Goal: Information Seeking & Learning: Learn about a topic

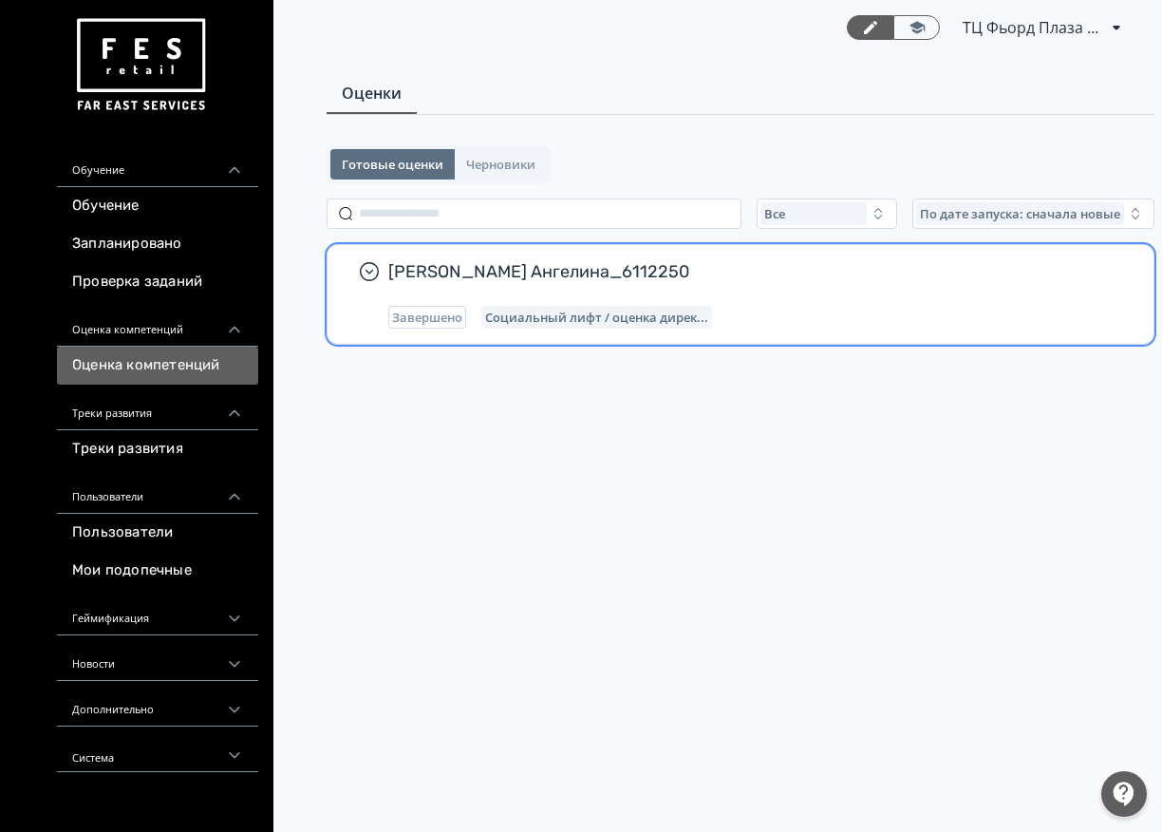
click at [561, 304] on div "[PERSON_NAME] Ангелина_6112250 Завершено Социальный лифт / оценка дирек..." at bounding box center [755, 294] width 735 height 68
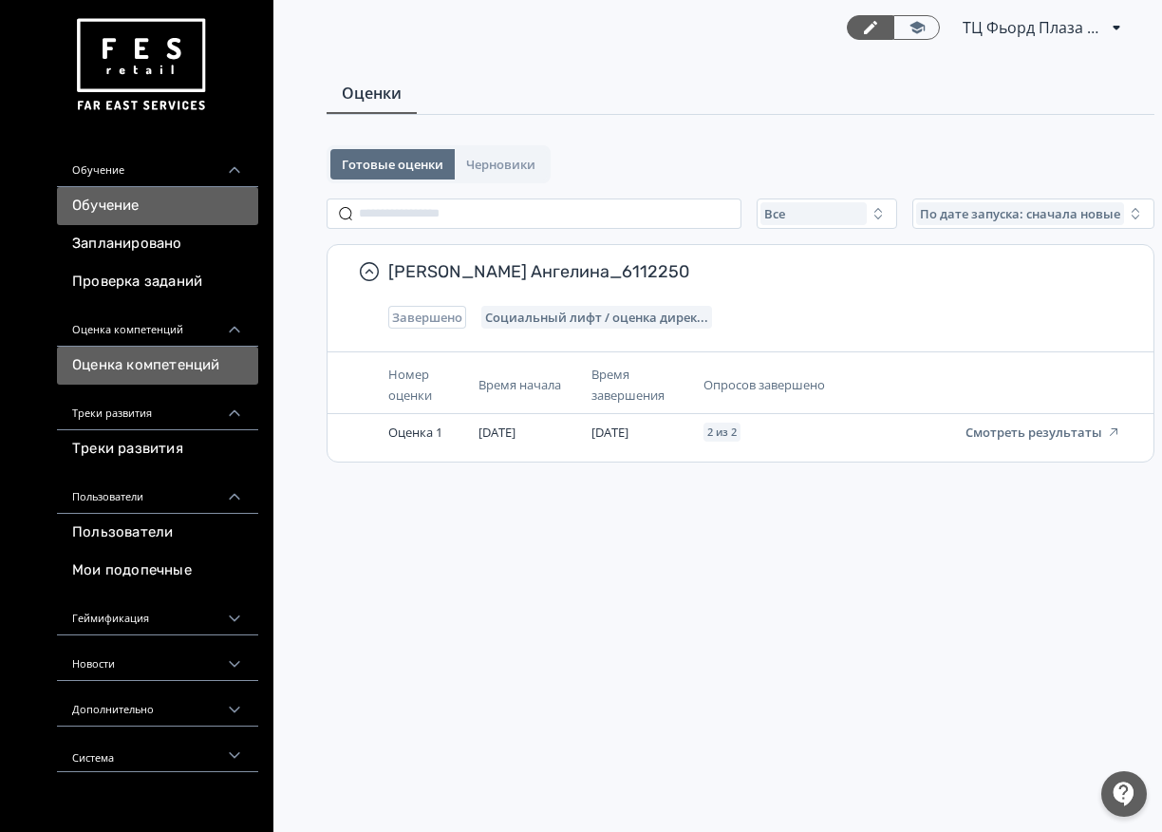
click at [178, 206] on link "Обучение" at bounding box center [157, 206] width 201 height 38
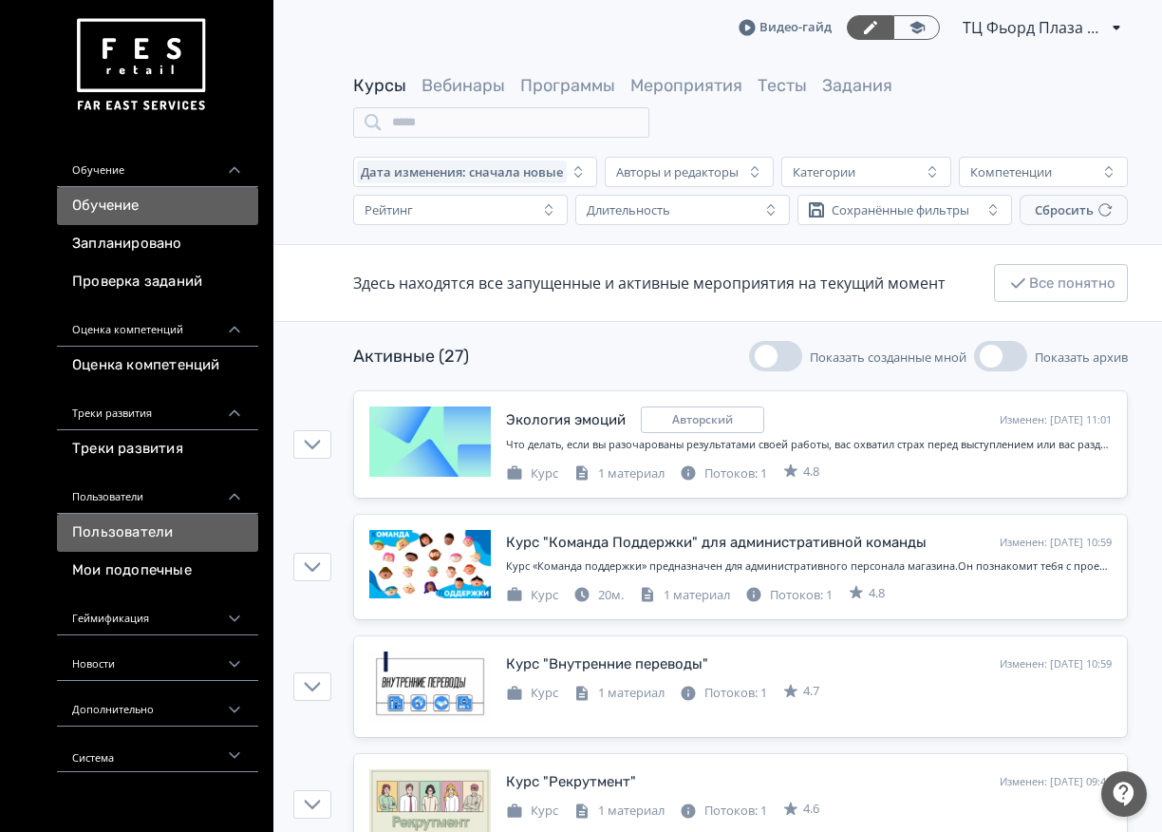
click at [195, 527] on link "Пользователи" at bounding box center [157, 533] width 201 height 38
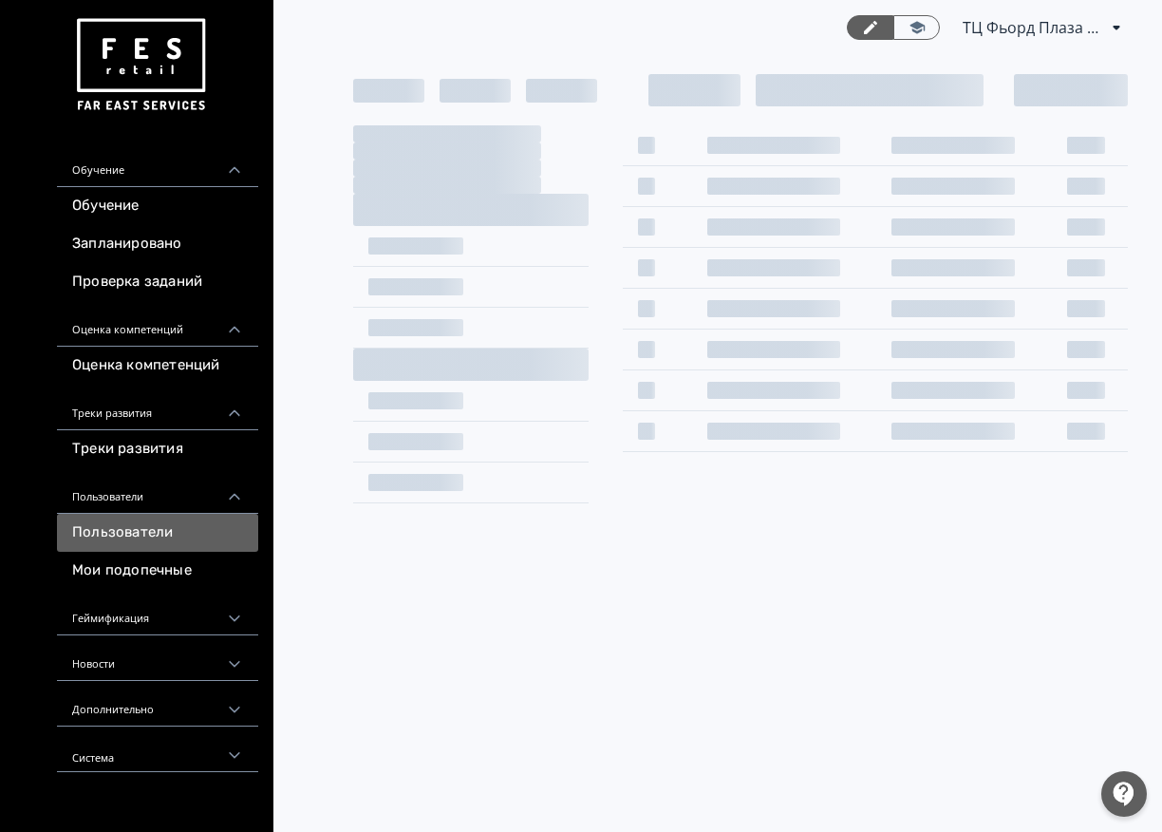
click at [195, 536] on link "Пользователи" at bounding box center [157, 533] width 201 height 38
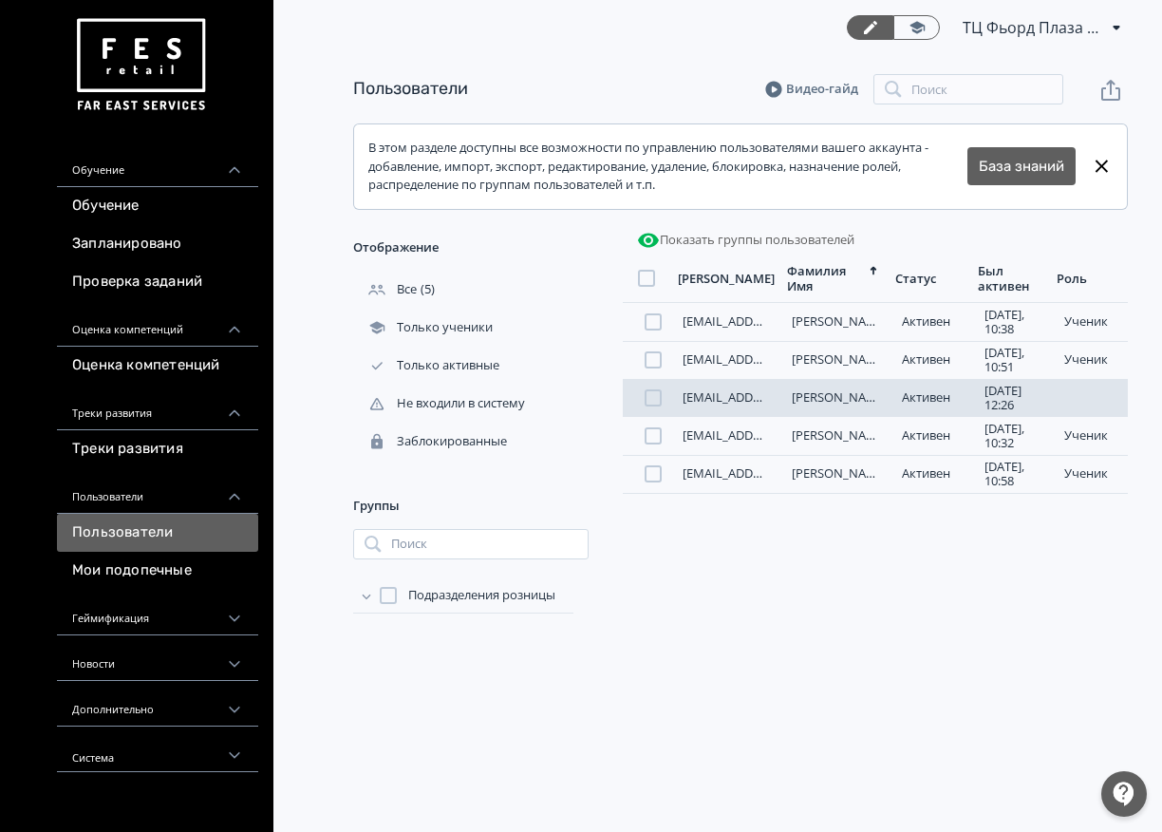
click at [816, 398] on link "[PERSON_NAME]" at bounding box center [840, 396] width 96 height 17
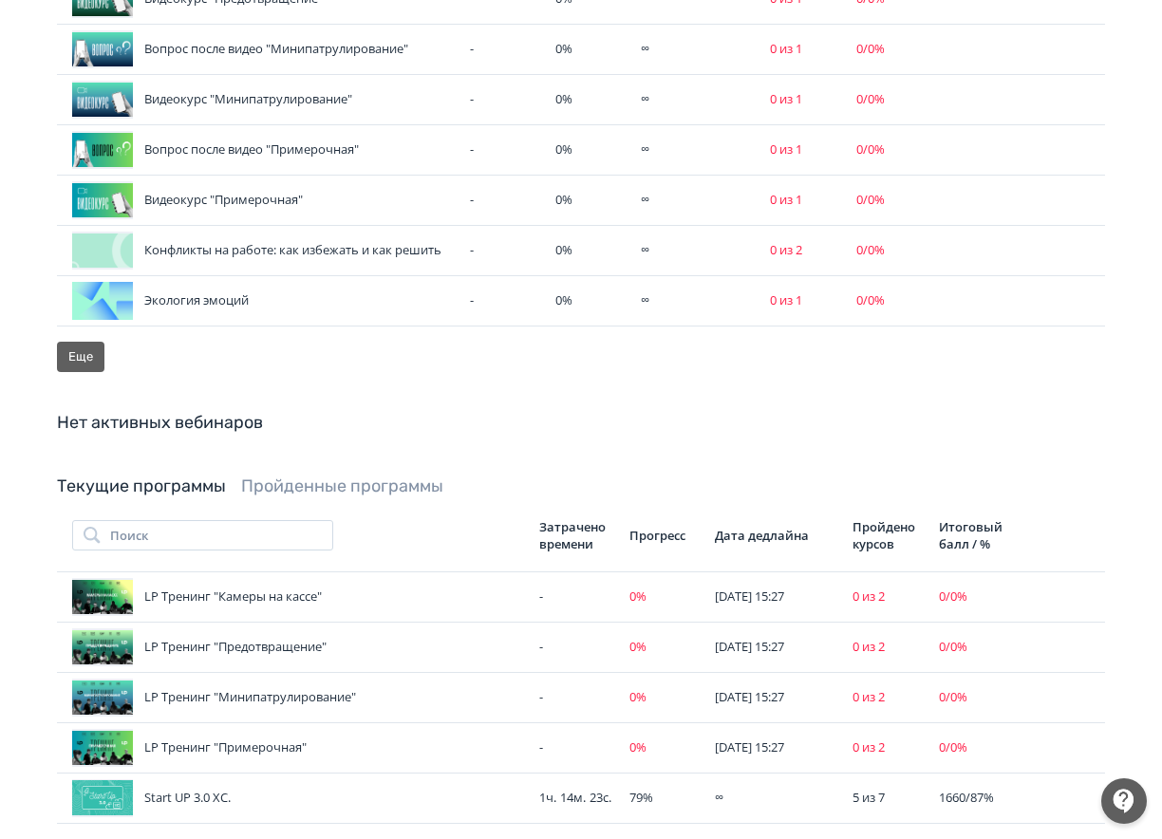
scroll to position [1073, 0]
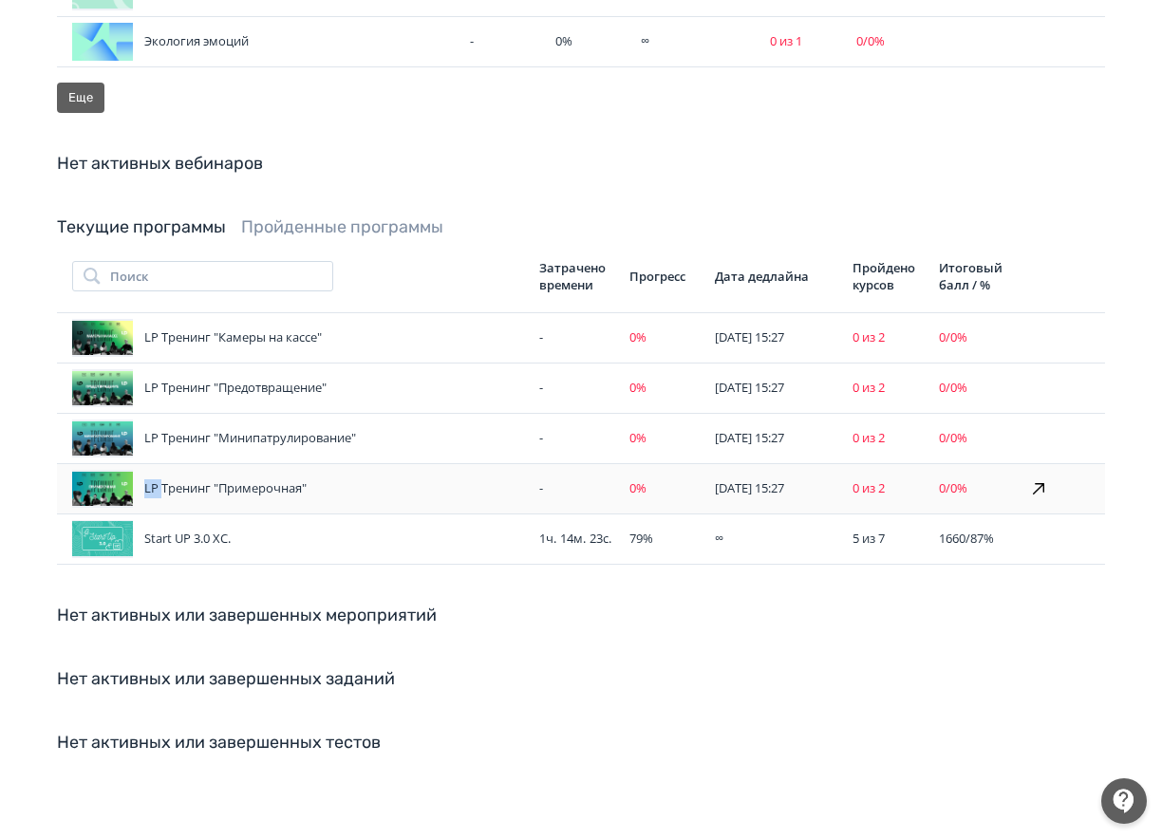
drag, startPoint x: 145, startPoint y: 497, endPoint x: 161, endPoint y: 493, distance: 16.6
click at [161, 493] on div "LP Тренинг "Примерочная"" at bounding box center [298, 489] width 452 height 38
click at [157, 497] on div "LP Тренинг "Примерочная"" at bounding box center [298, 489] width 452 height 38
drag, startPoint x: 146, startPoint y: 489, endPoint x: 212, endPoint y: 497, distance: 65.9
click at [212, 497] on div "LP Тренинг "Примерочная"" at bounding box center [298, 489] width 452 height 38
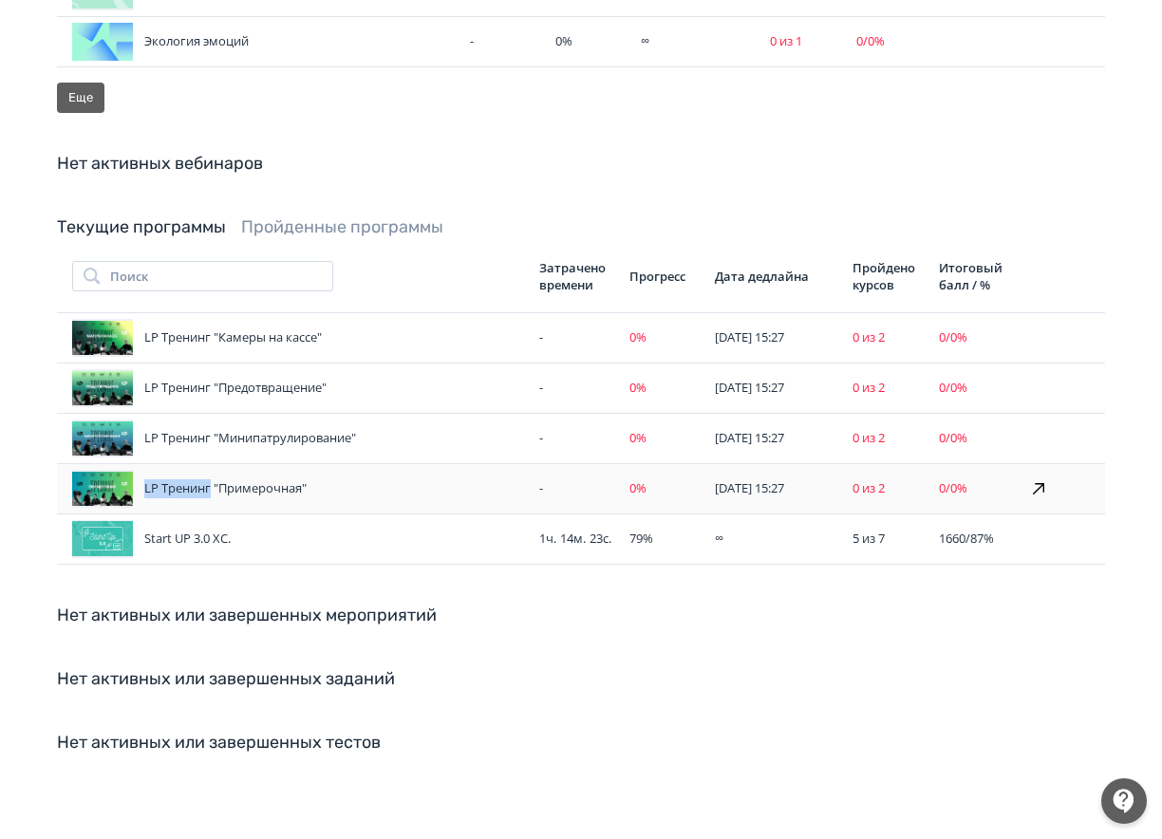
copy div "LP Тренинг"
